Goal: Find specific page/section: Find specific page/section

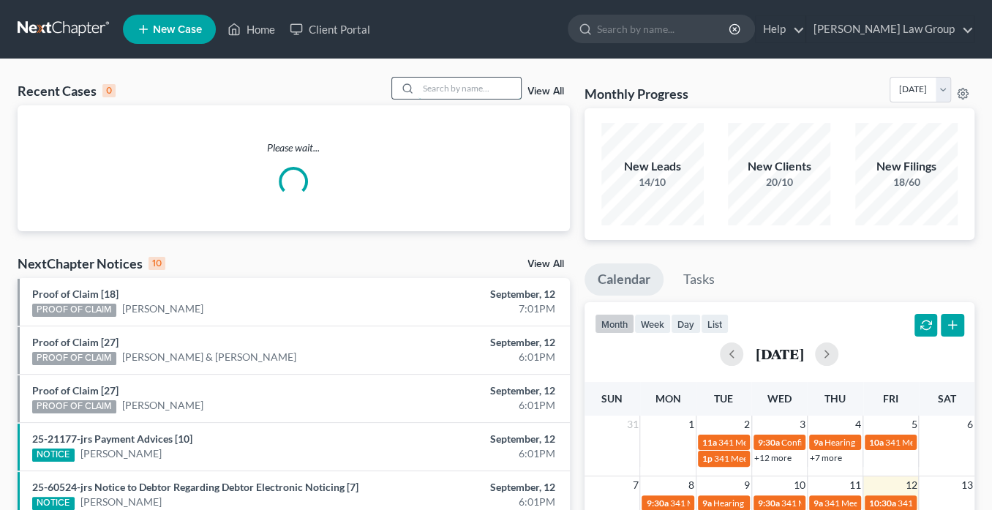
click at [440, 86] on input "search" at bounding box center [469, 88] width 102 height 21
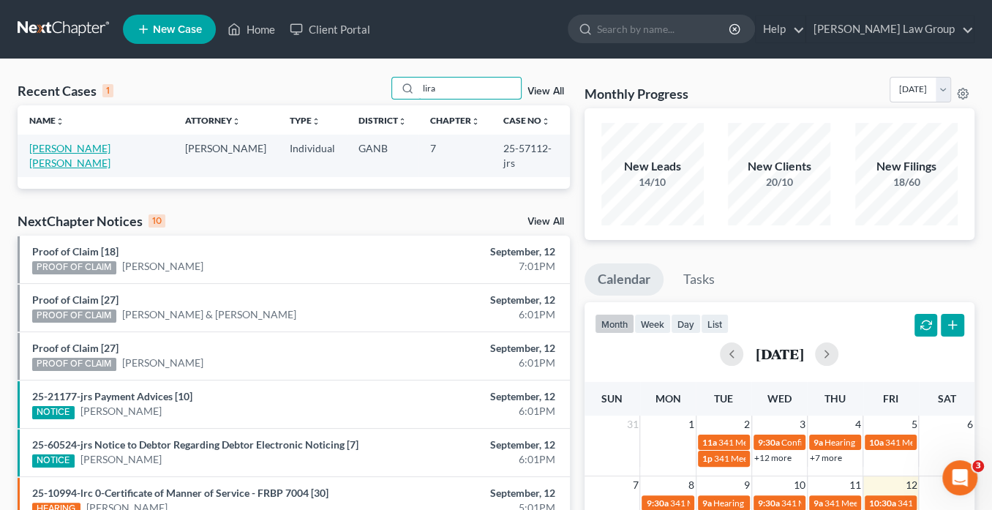
type input "lira"
click at [96, 151] on link "[PERSON_NAME] [PERSON_NAME]" at bounding box center [69, 155] width 81 height 27
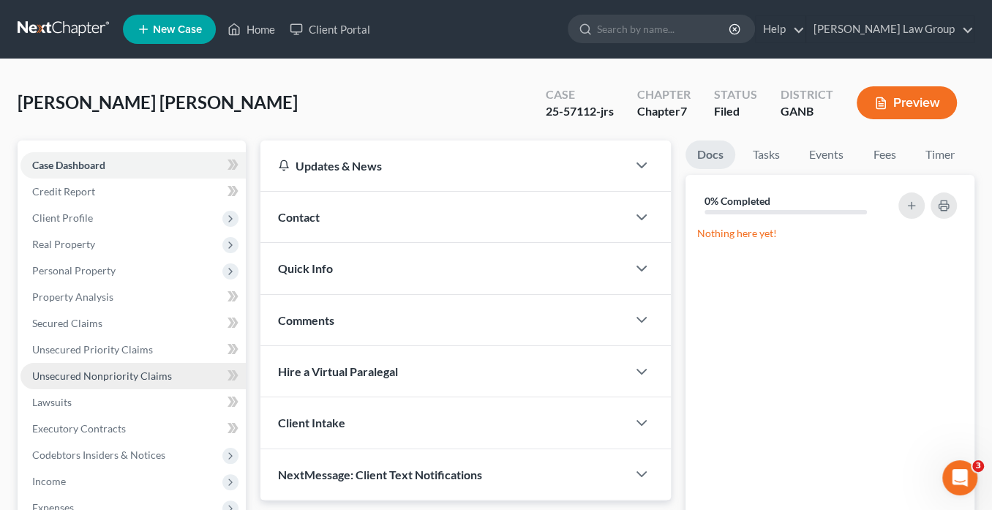
click at [73, 373] on span "Unsecured Nonpriority Claims" at bounding box center [102, 375] width 140 height 12
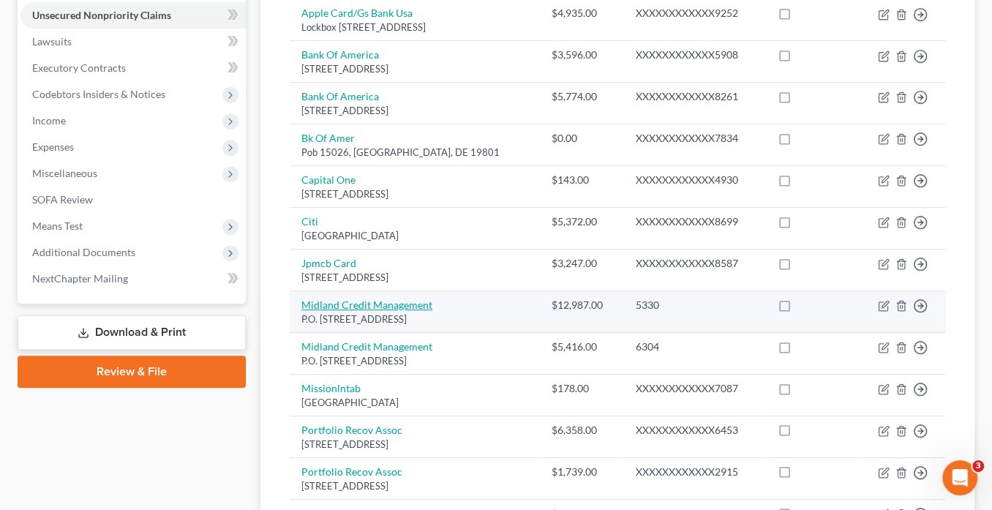
scroll to position [234, 0]
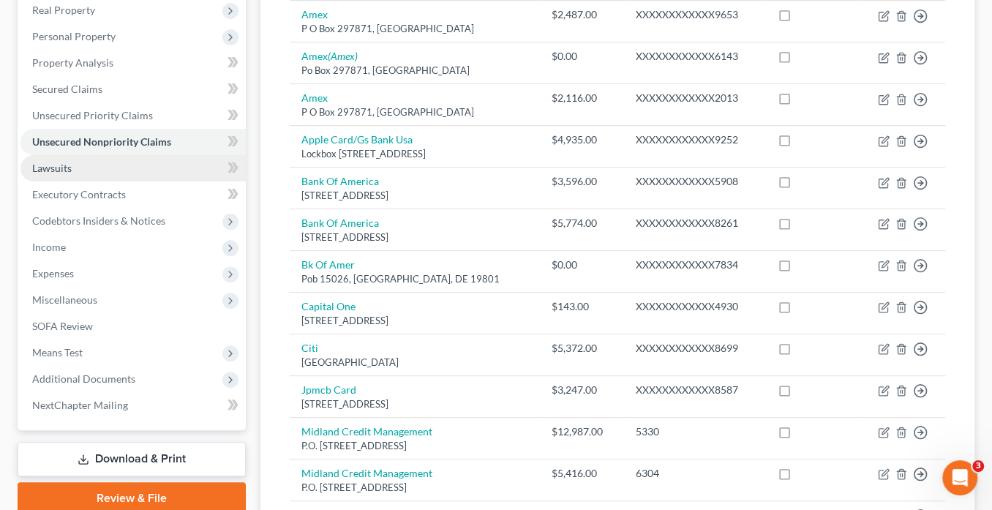
click at [86, 170] on link "Lawsuits" at bounding box center [132, 168] width 225 height 26
